Goal: Share content

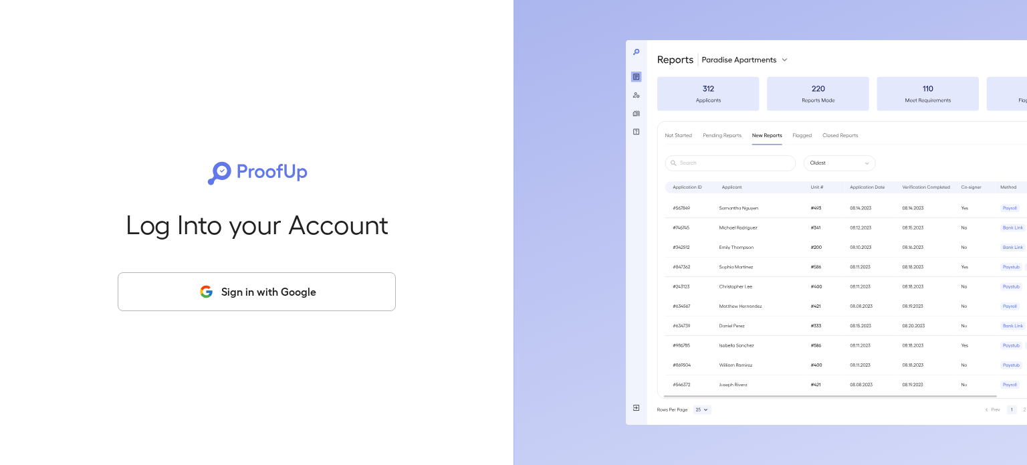
click at [308, 296] on button "Sign in with Google" at bounding box center [257, 291] width 278 height 39
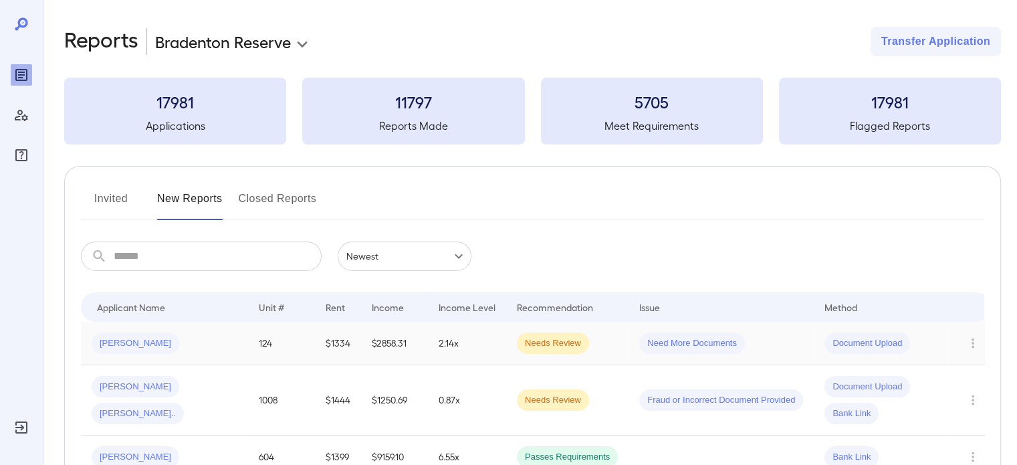
click at [475, 353] on td "2.14x" at bounding box center [467, 343] width 78 height 43
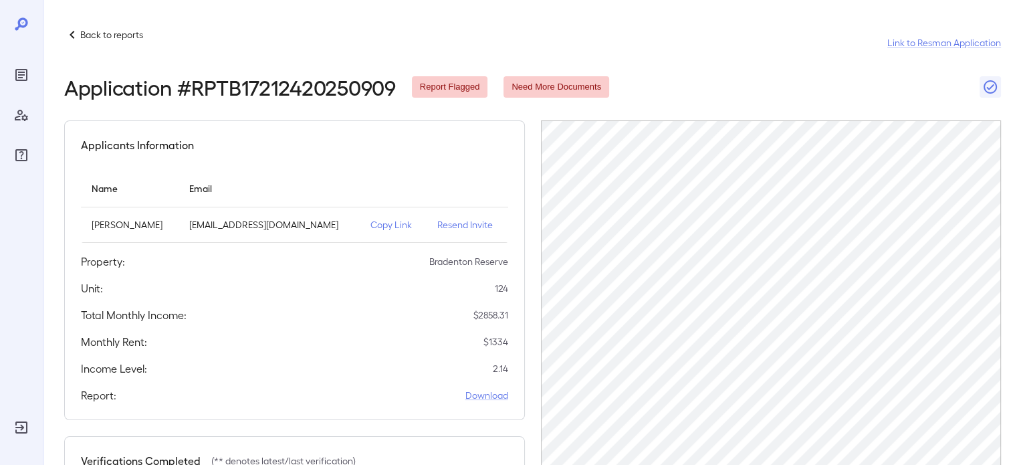
click at [370, 225] on p "Copy Link" at bounding box center [392, 224] width 45 height 13
